Goal: Task Accomplishment & Management: Use online tool/utility

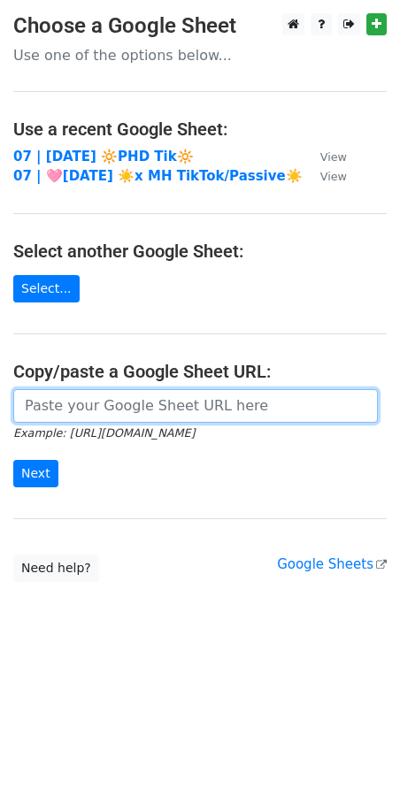
click at [147, 404] on input "url" at bounding box center [195, 406] width 364 height 34
paste input "https://docs.google.com/spreadsheets/d/1RdS6BovF4w_ONSlyRWh7ay22CdOIrpSQZZ1xOtV…"
type input "https://docs.google.com/spreadsheets/d/1RdS6BovF4w_ONSlyRWh7ay22CdOIrpSQZZ1xOtV…"
click at [13, 460] on input "Next" at bounding box center [35, 473] width 45 height 27
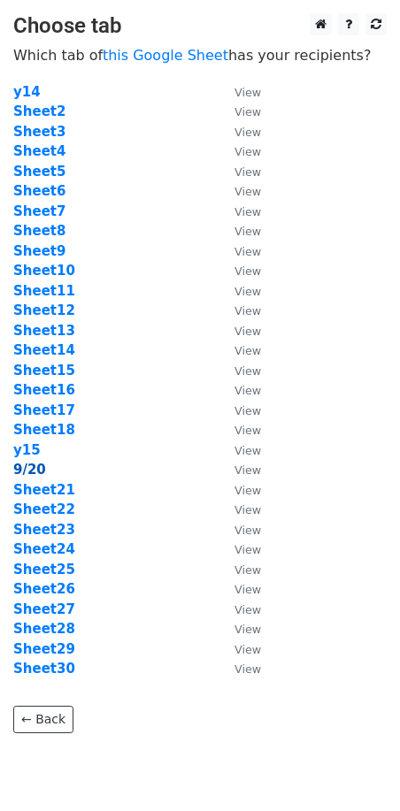
click at [35, 470] on strong "9/20" at bounding box center [29, 470] width 33 height 16
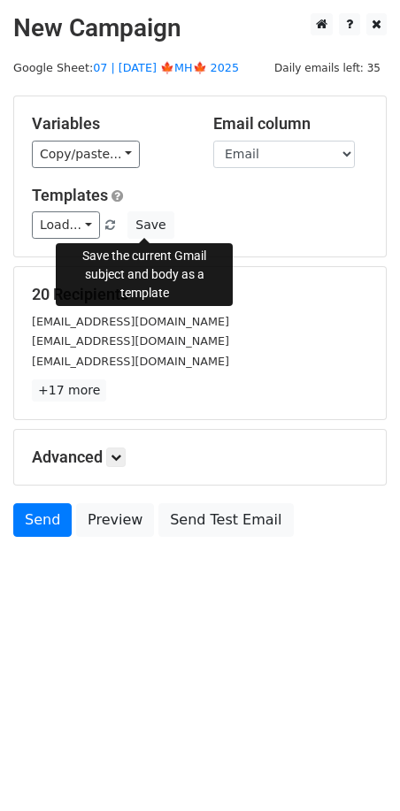
click at [150, 211] on div "Load... Psych Practice Marketing Approach Psych Practice Marketing Guide Mental…" at bounding box center [200, 224] width 363 height 27
click at [149, 221] on button "Save" at bounding box center [150, 224] width 46 height 27
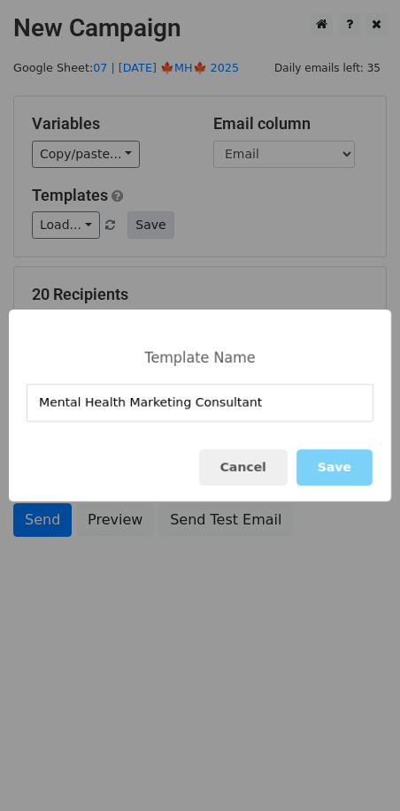
type input "Mental Health Marketing Consultant"
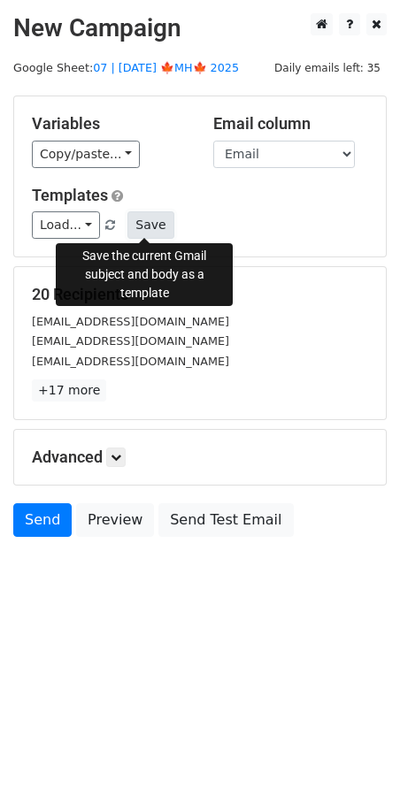
click at [140, 216] on button "Save" at bounding box center [150, 224] width 46 height 27
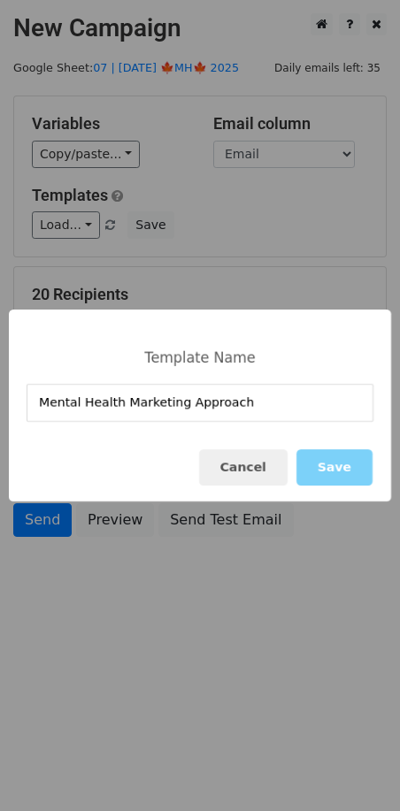
type input "Mental Health Marketing Approach"
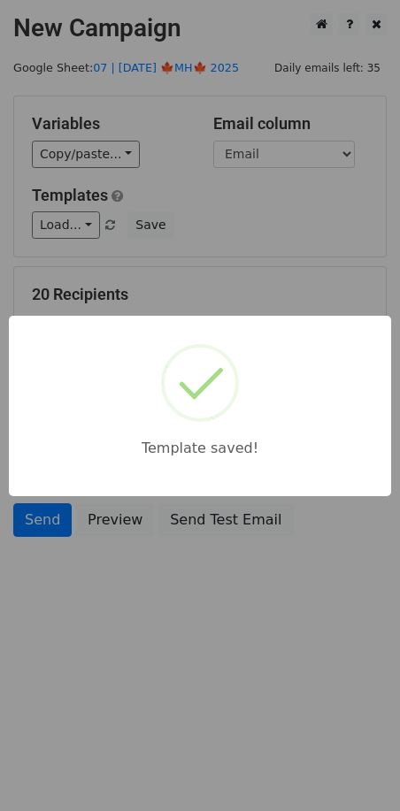
click at [120, 630] on html "New Campaign Daily emails left: 35 Google Sheet: 07 | SEP 20 🍁MH🍁 2025 Variable…" at bounding box center [200, 405] width 400 height 811
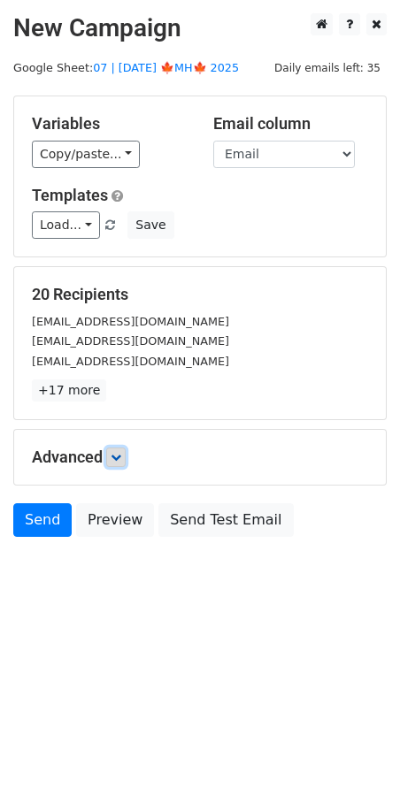
click at [121, 460] on icon at bounding box center [116, 457] width 11 height 11
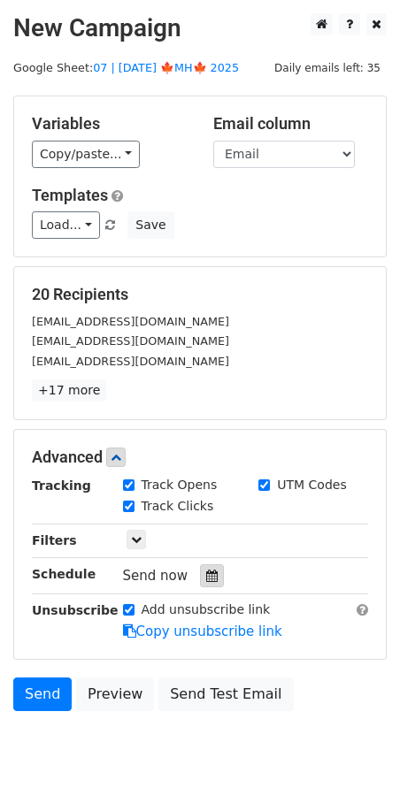
click at [206, 576] on icon at bounding box center [211, 576] width 11 height 12
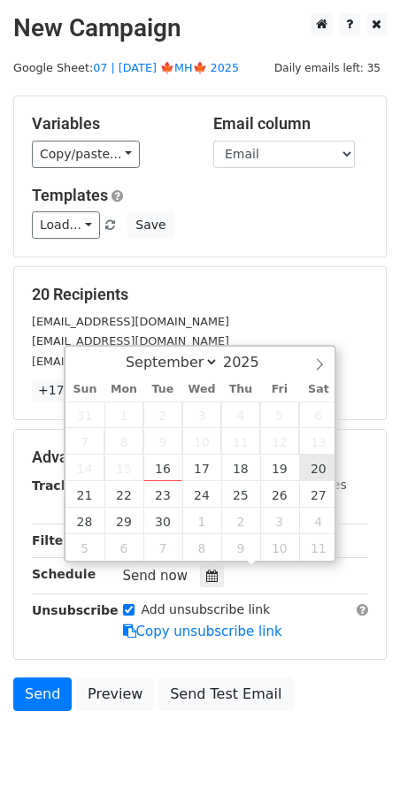
type input "2025-09-20 12:00"
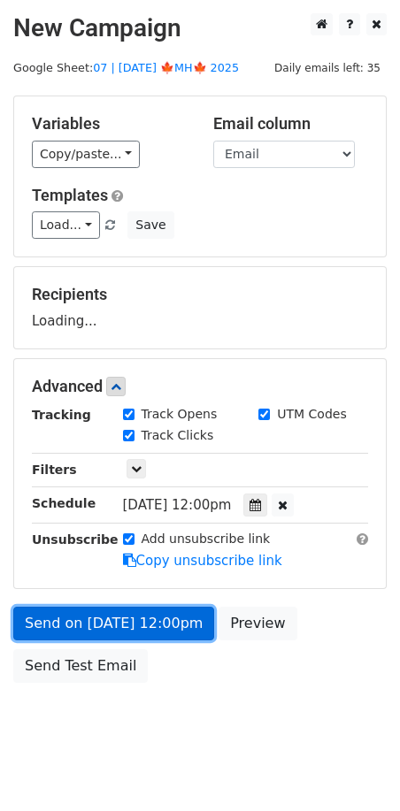
click at [111, 628] on link "Send on Sep 20 at 12:00pm" at bounding box center [113, 624] width 201 height 34
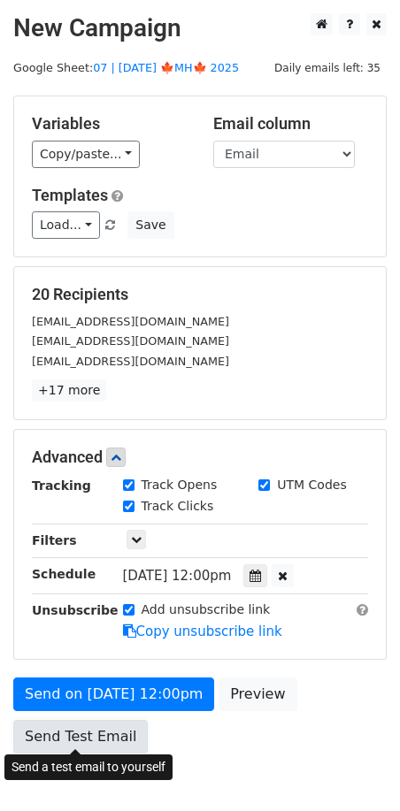
click at [97, 726] on link "Send Test Email" at bounding box center [80, 737] width 134 height 34
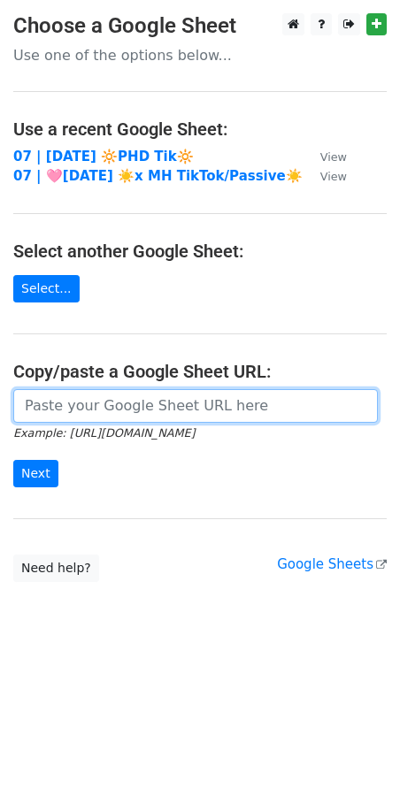
click at [92, 403] on input "url" at bounding box center [195, 406] width 364 height 34
paste input "[URL][DOMAIN_NAME]"
type input "[URL][DOMAIN_NAME]"
click at [13, 460] on input "Next" at bounding box center [35, 473] width 45 height 27
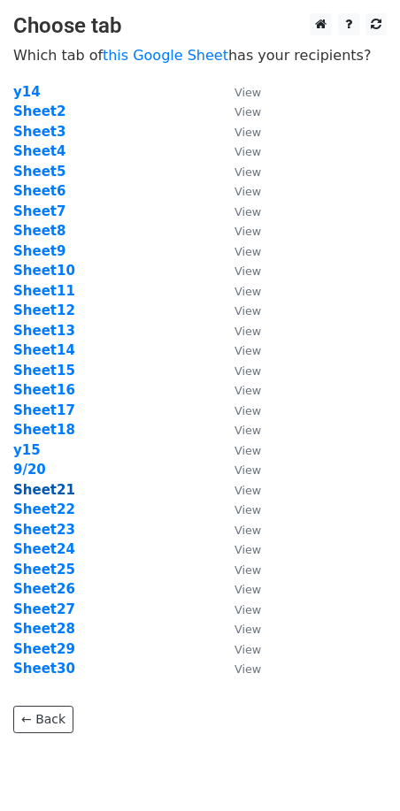
click at [47, 493] on strong "Sheet21" at bounding box center [44, 490] width 62 height 16
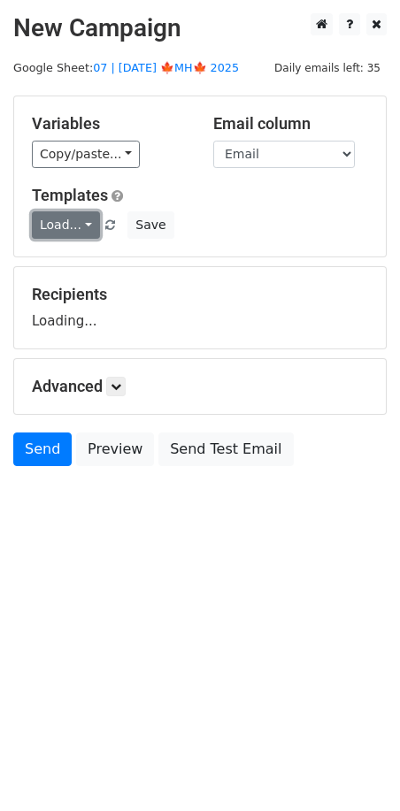
click at [73, 222] on link "Load..." at bounding box center [66, 224] width 68 height 27
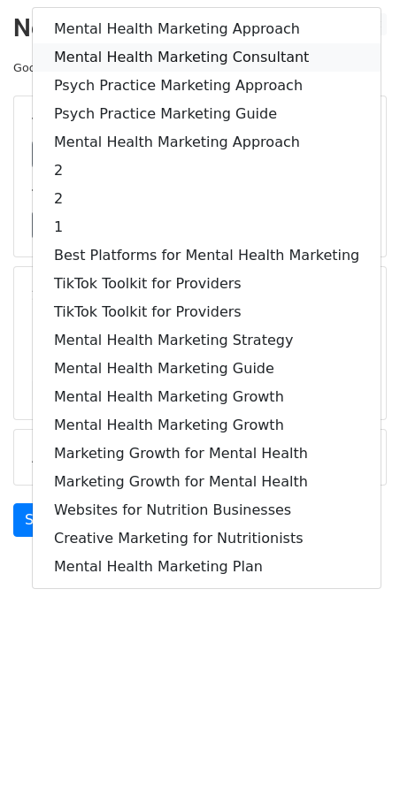
click at [170, 55] on link "Mental Health Marketing Consultant" at bounding box center [207, 57] width 348 height 28
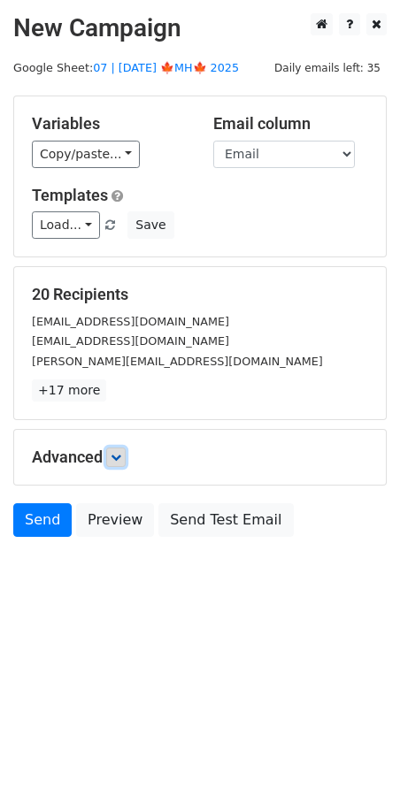
click at [117, 456] on icon at bounding box center [116, 457] width 11 height 11
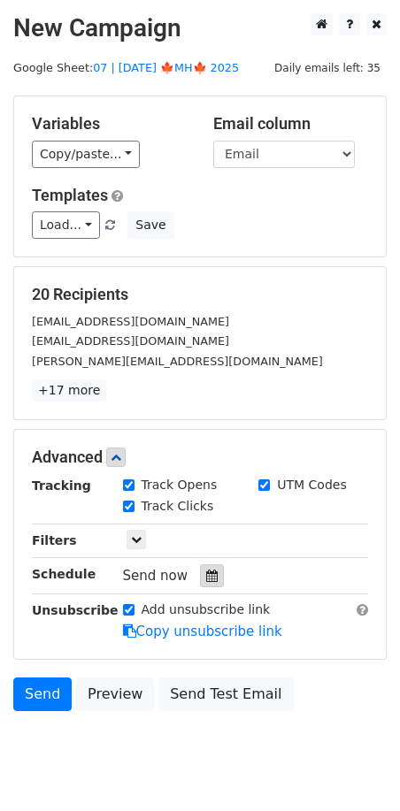
click at [206, 576] on icon at bounding box center [211, 576] width 11 height 12
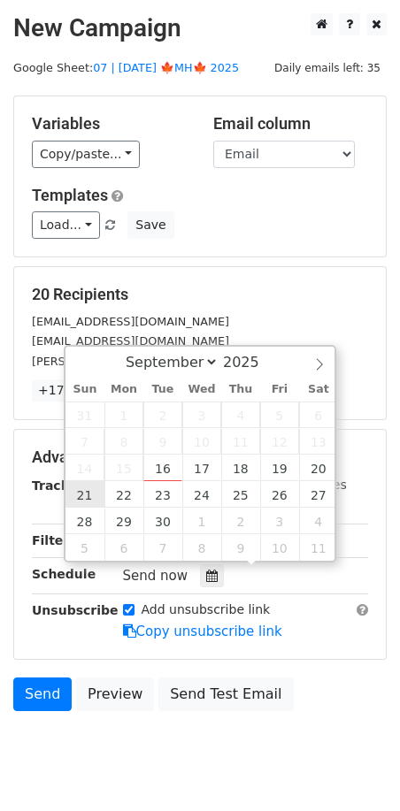
type input "2025-09-21 12:00"
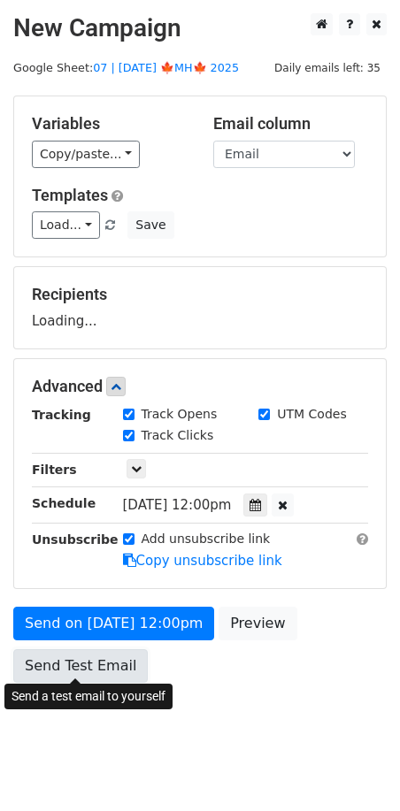
click at [93, 673] on link "Send Test Email" at bounding box center [80, 666] width 134 height 34
